Goal: Find specific page/section: Find specific page/section

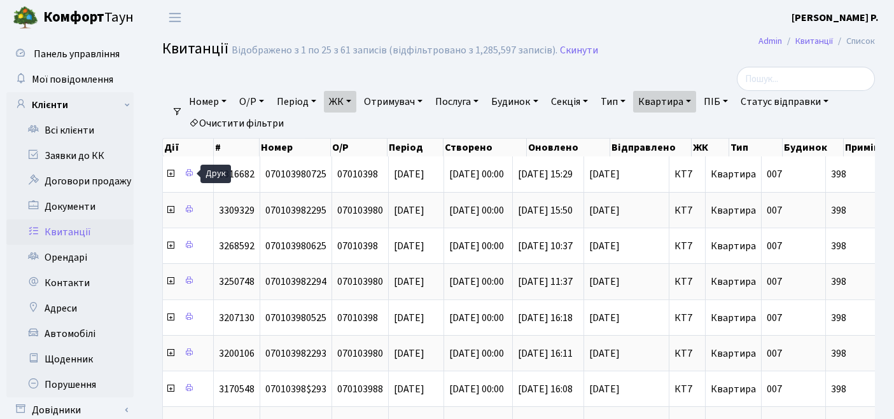
select select "25"
click at [673, 104] on link "Квартира" at bounding box center [664, 102] width 63 height 22
drag, startPoint x: 700, startPoint y: 123, endPoint x: 630, endPoint y: 128, distance: 70.1
click at [630, 128] on ul "Номер О/Р Період [DATE] - [DATE] ЖК ТХ, вул. [PERSON_NAME][STREET_ADDRESS] КТ, …" at bounding box center [524, 112] width 682 height 43
click at [695, 106] on link "Квартира" at bounding box center [664, 102] width 63 height 22
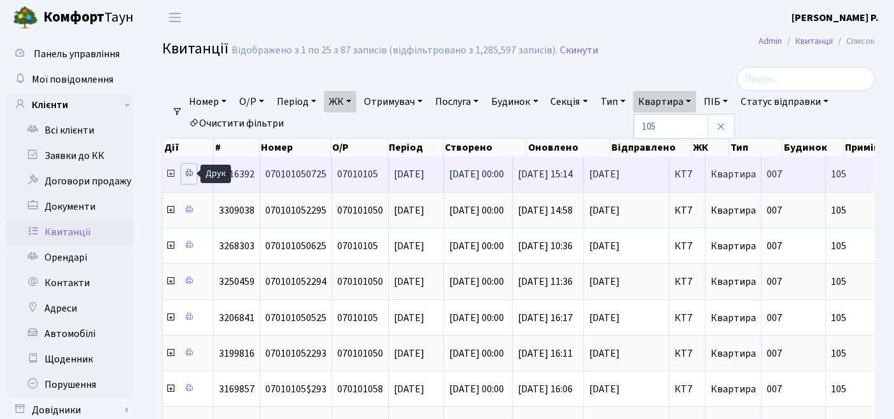
click at [186, 172] on icon at bounding box center [189, 173] width 9 height 9
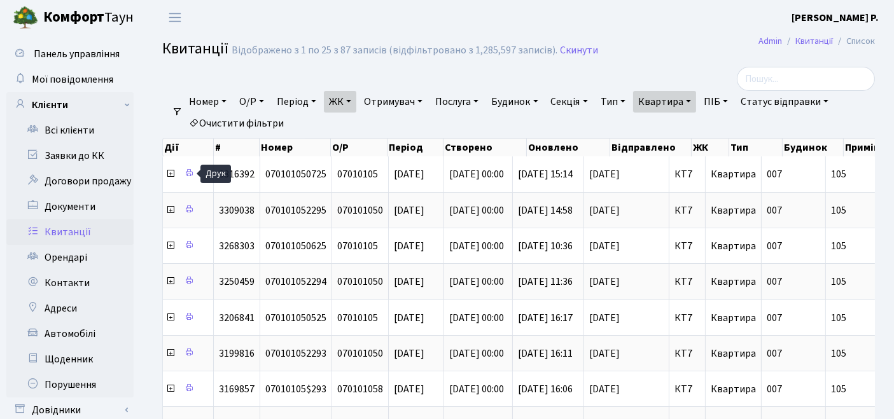
click at [265, 121] on link "Очистити фільтри" at bounding box center [236, 124] width 105 height 22
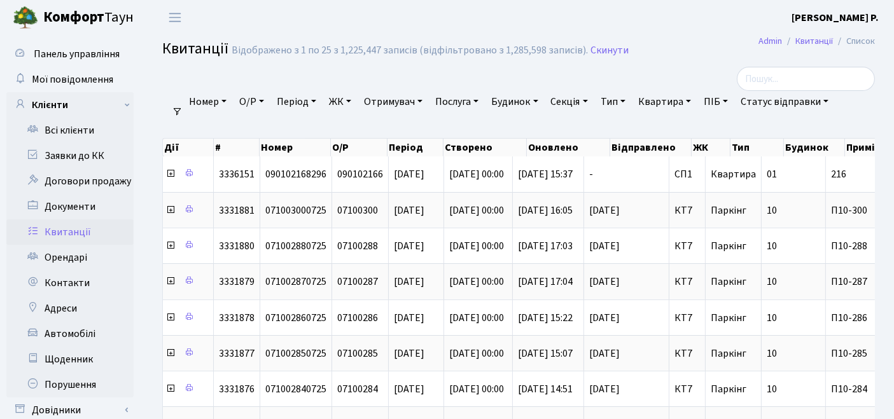
click at [343, 102] on link "ЖК" at bounding box center [340, 102] width 32 height 22
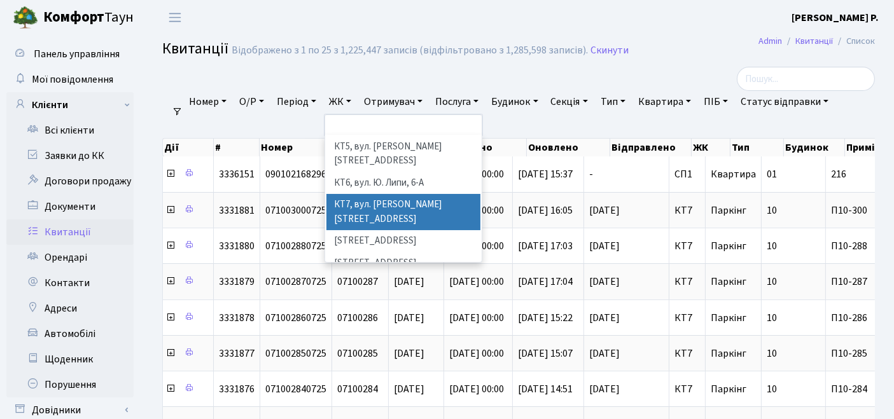
scroll to position [141, 0]
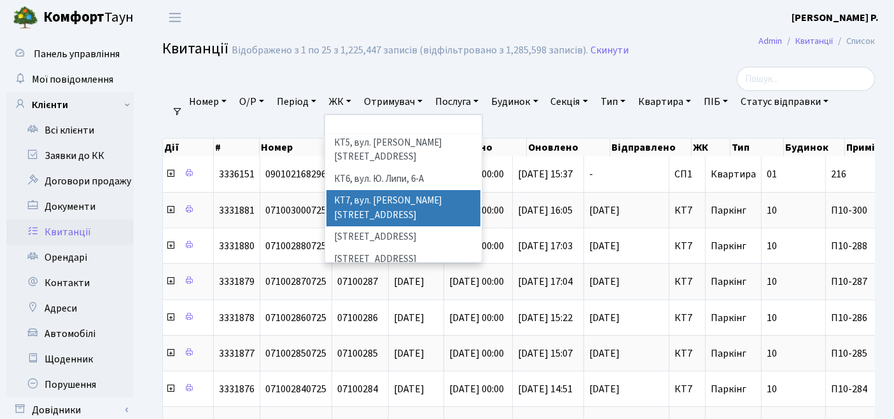
click at [349, 190] on li "КТ7, вул. [PERSON_NAME][STREET_ADDRESS]" at bounding box center [403, 208] width 155 height 36
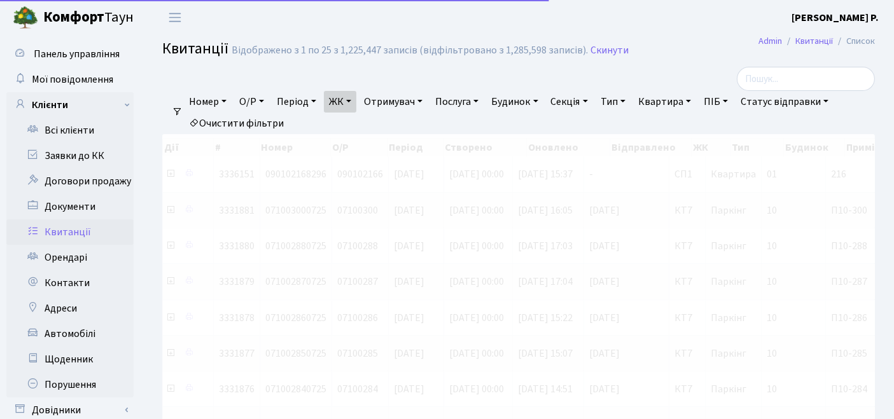
click at [675, 104] on link "Квартира" at bounding box center [664, 102] width 63 height 22
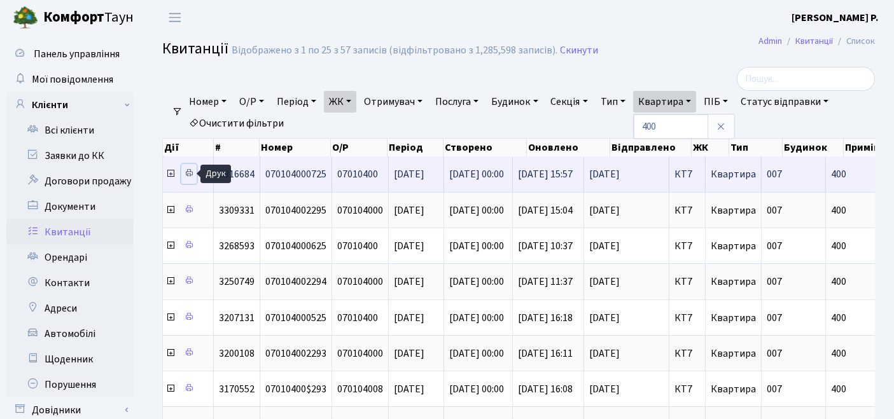
click at [186, 174] on icon at bounding box center [189, 173] width 9 height 9
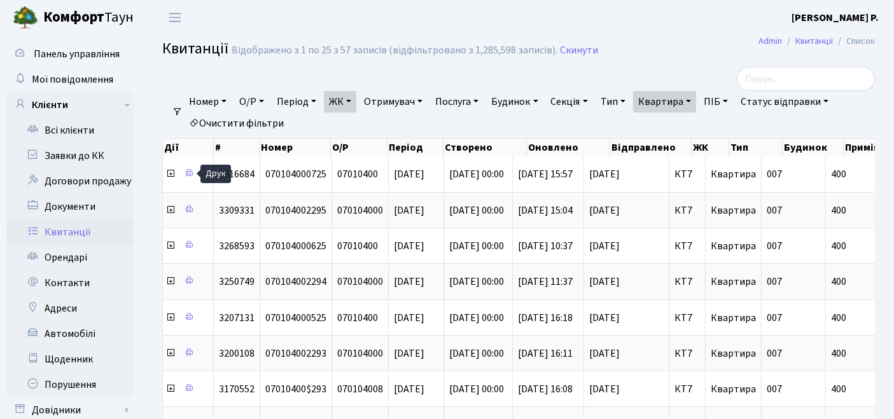
click at [694, 106] on link "Квартира" at bounding box center [664, 102] width 63 height 22
drag, startPoint x: 697, startPoint y: 124, endPoint x: 618, endPoint y: 134, distance: 79.5
click at [618, 134] on ul "Номер О/Р Період [DATE] - [DATE] ЖК ТХ, вул. [PERSON_NAME][STREET_ADDRESS] КТ, …" at bounding box center [524, 112] width 682 height 43
click at [671, 101] on link "Квартира" at bounding box center [664, 102] width 63 height 22
type input "100"
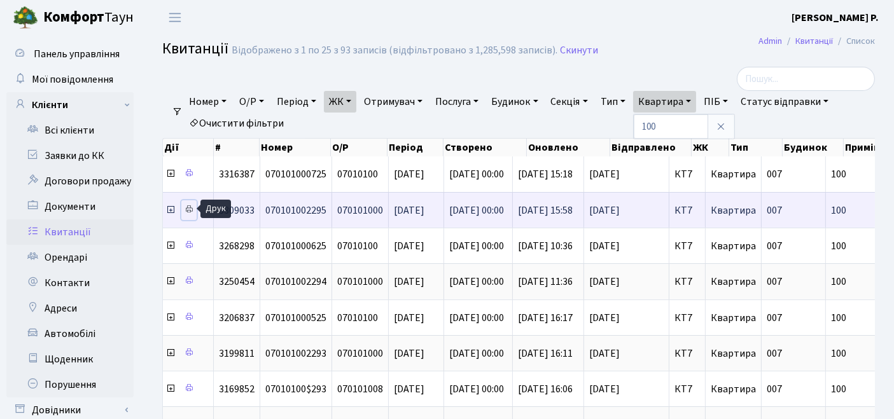
click at [192, 211] on icon at bounding box center [189, 209] width 9 height 9
